Goal: Find specific page/section: Find specific page/section

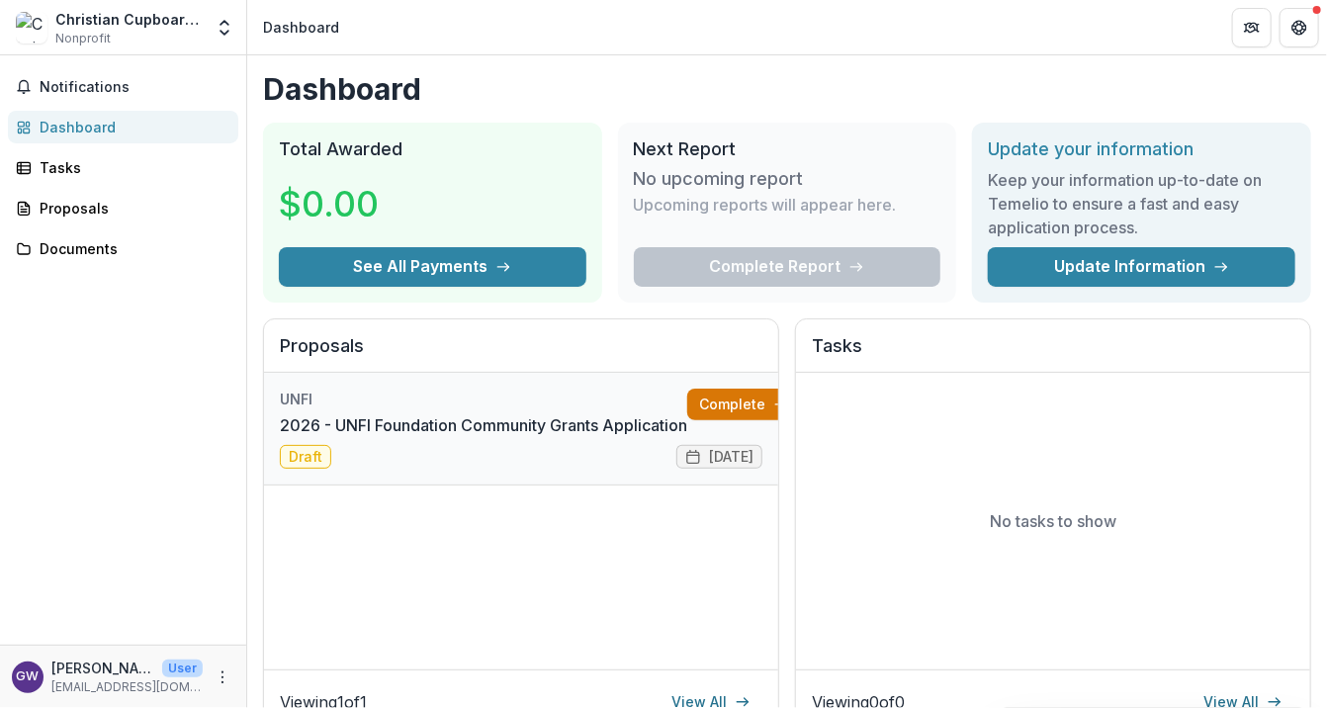
click at [733, 399] on link "Complete" at bounding box center [744, 405] width 114 height 32
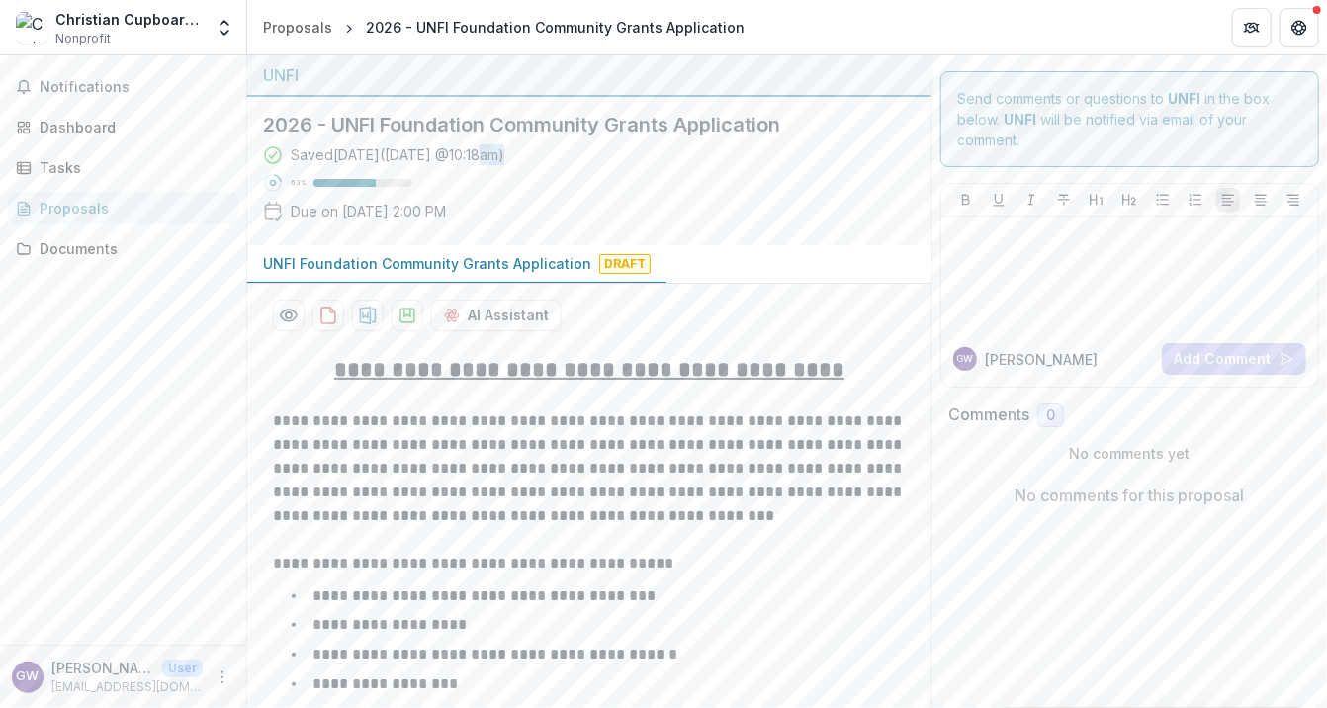
drag, startPoint x: 736, startPoint y: 189, endPoint x: 599, endPoint y: 194, distance: 136.6
click at [599, 194] on div "Saved [DATE] ( [DATE] 10:18am ) 63 % Due on [DATE] 2:00 PM" at bounding box center [573, 186] width 621 height 85
click at [70, 262] on link "Documents" at bounding box center [123, 248] width 230 height 33
